Goal: Information Seeking & Learning: Check status

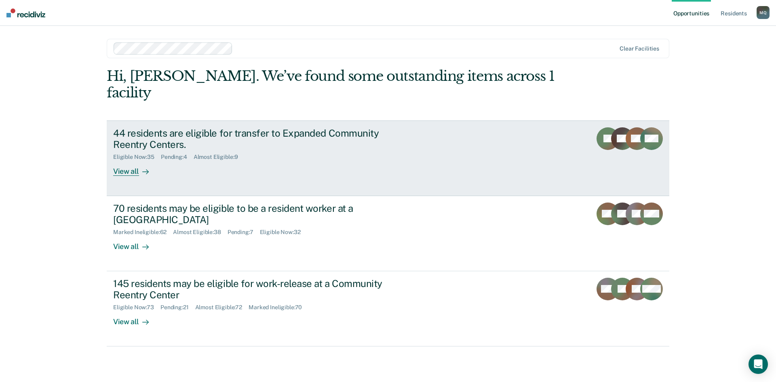
click at [235, 127] on div "44 residents are eligible for transfer to Expanded Community Reentry Centers." at bounding box center [255, 138] width 284 height 23
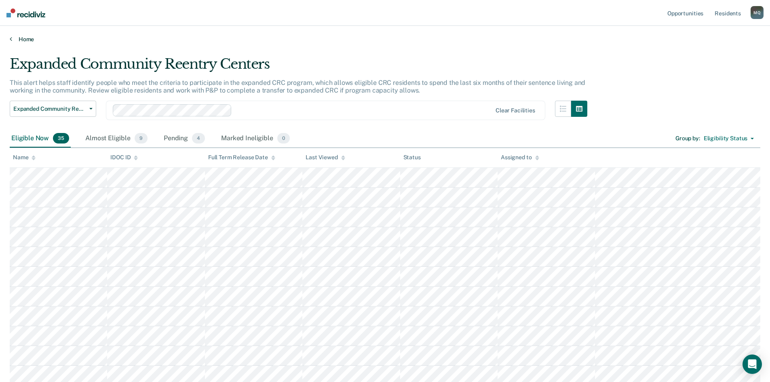
click at [17, 36] on link "Home" at bounding box center [385, 39] width 751 height 7
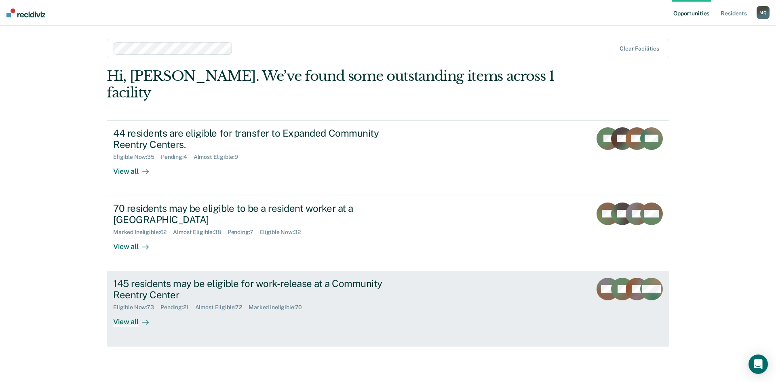
click at [141, 278] on div "145 residents may be eligible for work-release at a Community Reentry Center" at bounding box center [255, 289] width 284 height 23
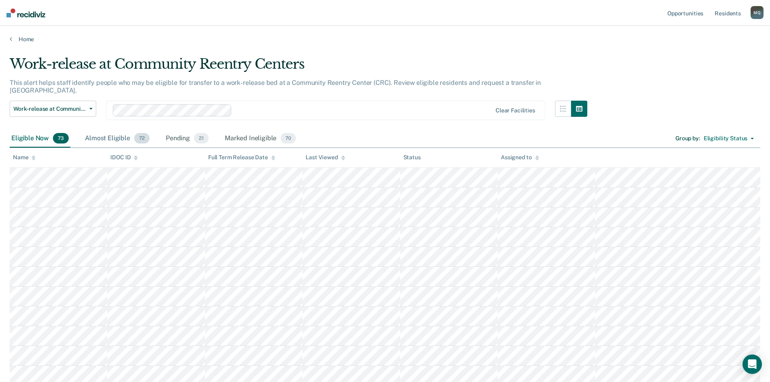
click at [108, 130] on div "Almost Eligible 72" at bounding box center [117, 139] width 68 height 18
click at [181, 131] on div "Pending 21" at bounding box center [187, 139] width 46 height 18
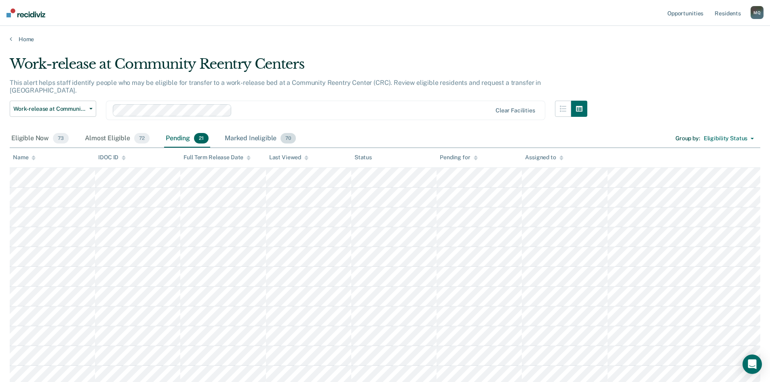
click at [244, 131] on div "Marked Ineligible 70" at bounding box center [260, 139] width 74 height 18
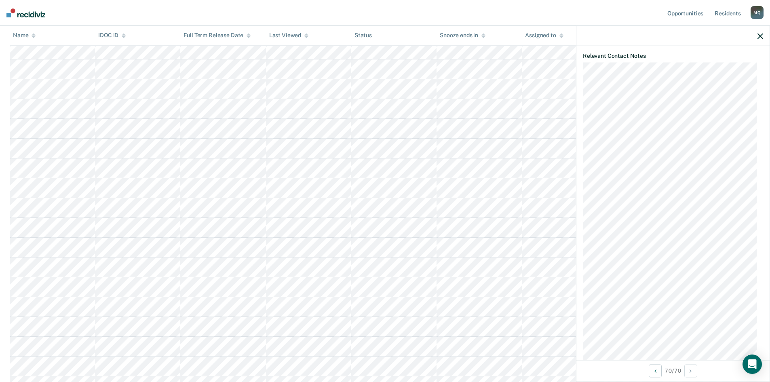
scroll to position [374, 0]
